Goal: Navigation & Orientation: Find specific page/section

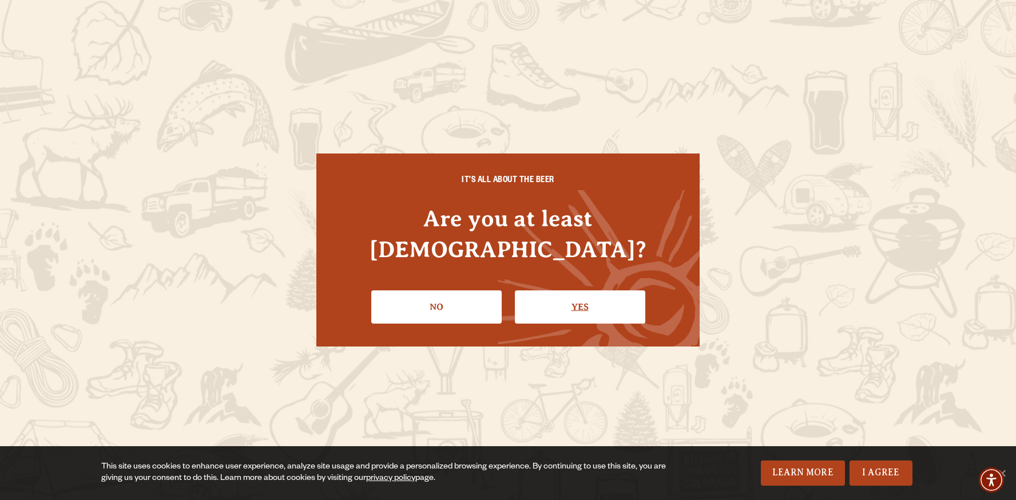
click at [571, 294] on link "Yes" at bounding box center [580, 306] width 130 height 33
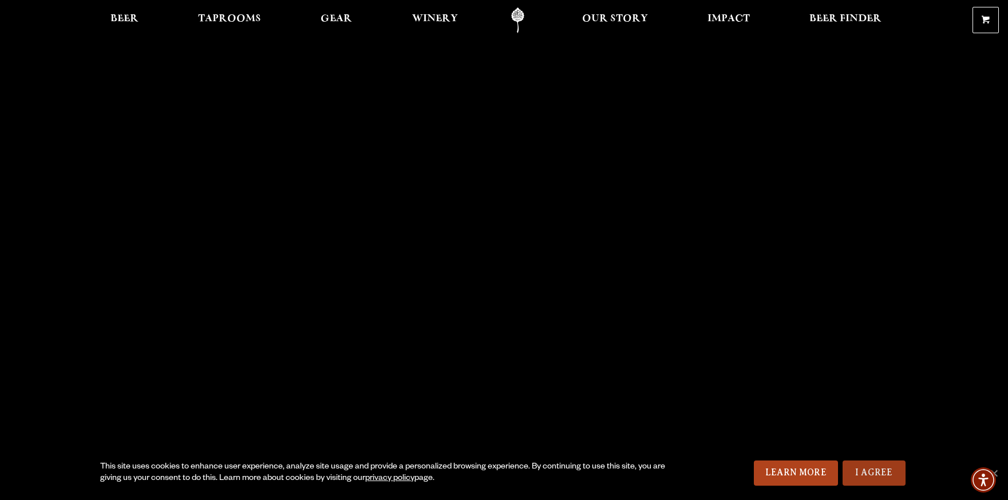
click at [857, 466] on link "I Agree" at bounding box center [873, 472] width 63 height 25
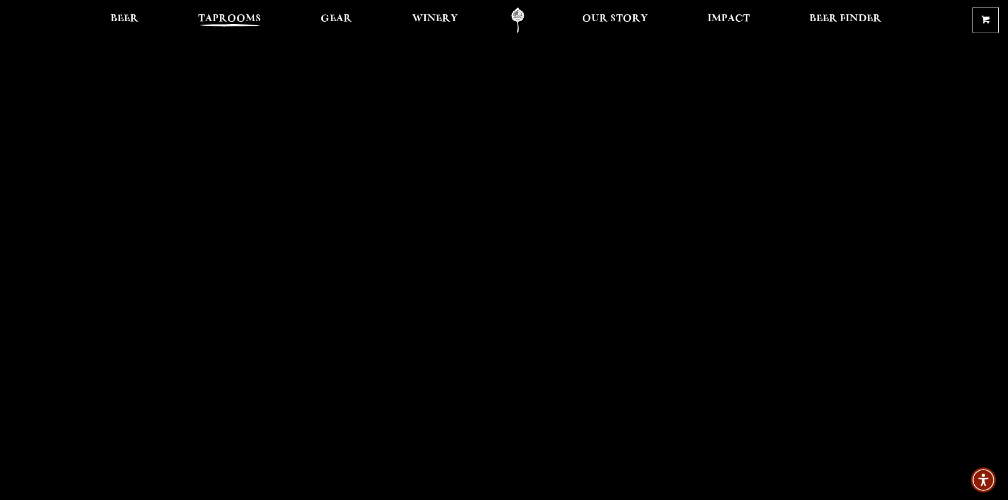
click at [228, 17] on span "Taprooms" at bounding box center [229, 18] width 63 height 9
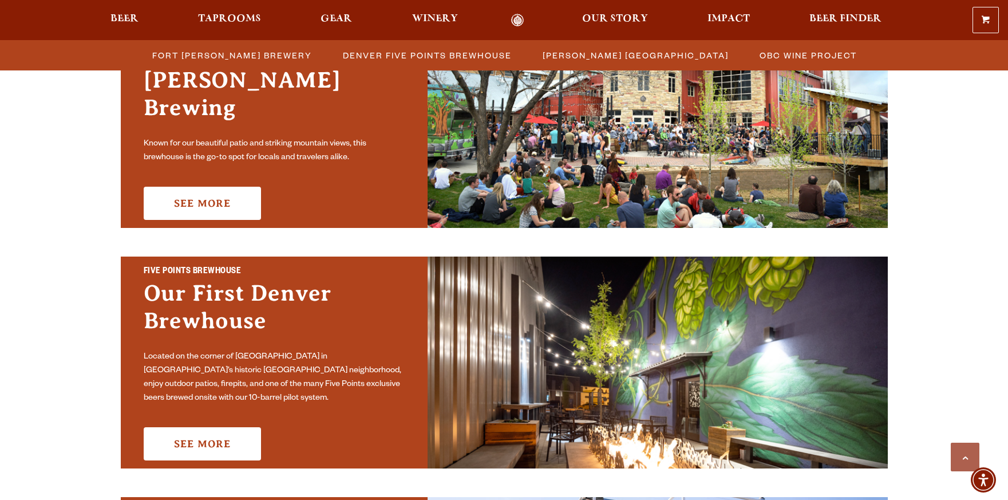
scroll to position [472, 0]
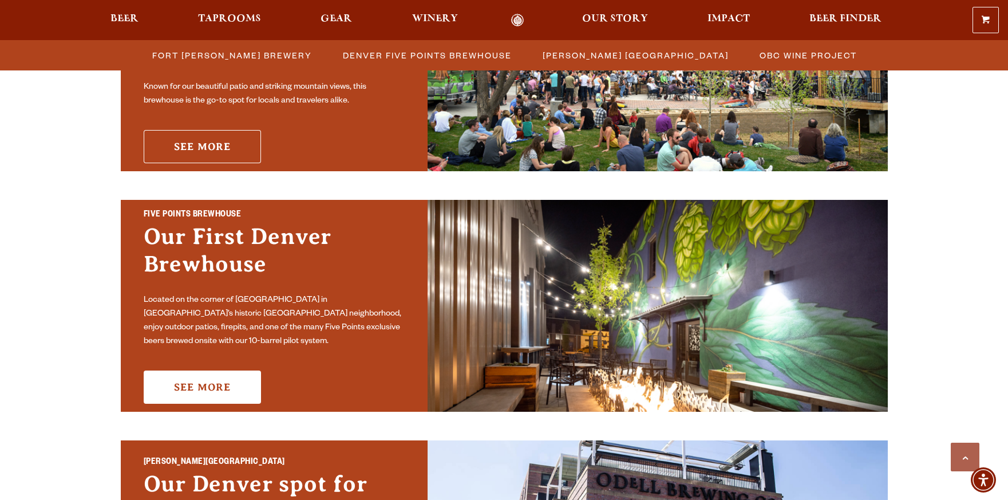
click at [181, 130] on link "See More" at bounding box center [202, 146] width 117 height 33
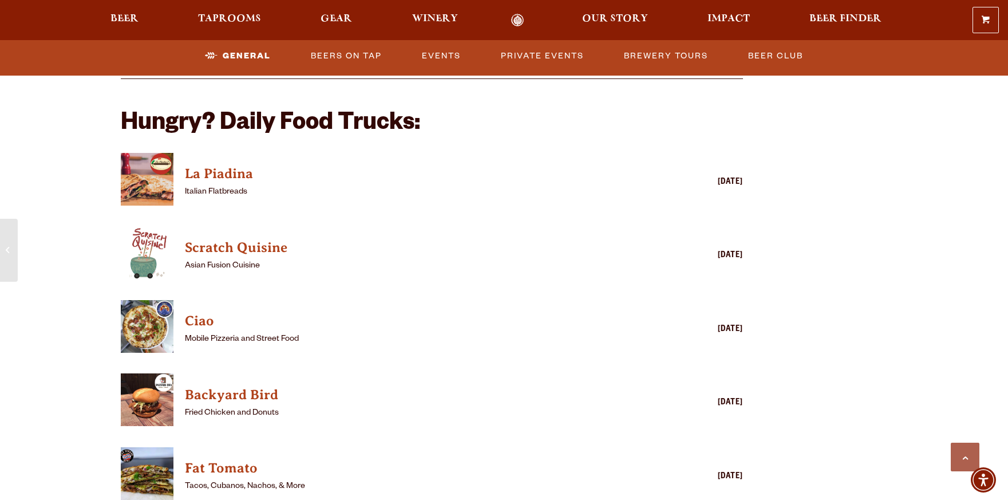
scroll to position [1159, 0]
click at [197, 312] on h4 "Ciao" at bounding box center [415, 321] width 461 height 18
click at [250, 17] on span "Taprooms" at bounding box center [229, 18] width 63 height 9
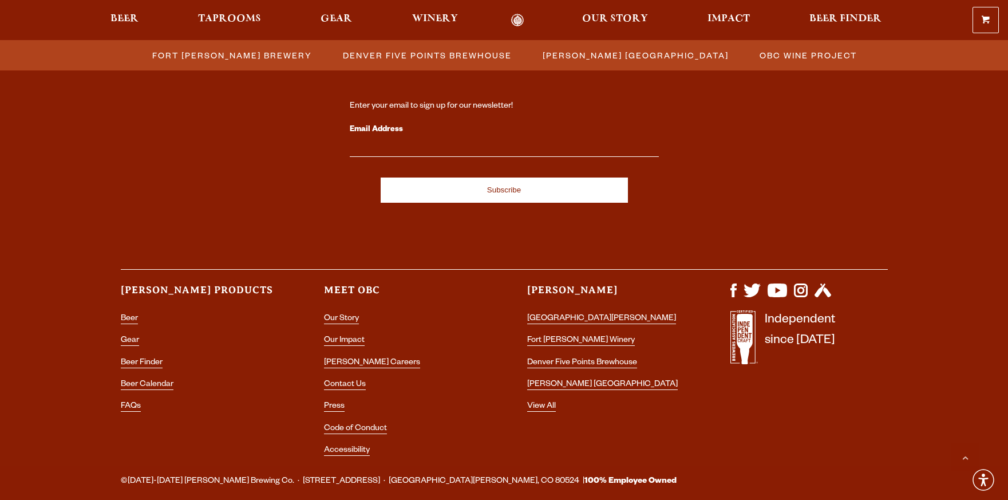
scroll to position [1276, 0]
